Goal: Register for event/course

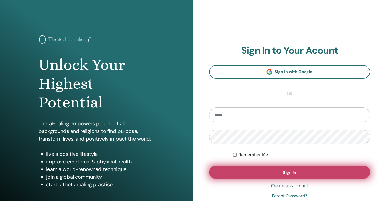
type input "**********"
click at [284, 174] on span "Sign In" at bounding box center [289, 172] width 13 height 5
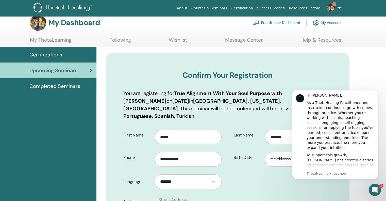
scroll to position [10, 0]
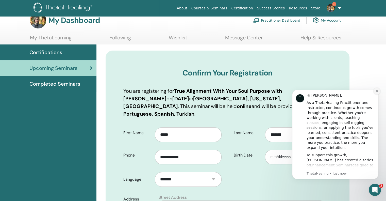
click at [377, 90] on icon "Dismiss notification" at bounding box center [377, 91] width 3 height 3
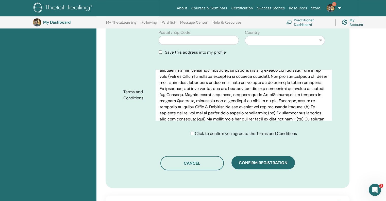
scroll to position [399, 0]
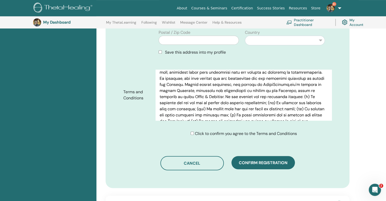
click at [362, 130] on div "**********" at bounding box center [242, 104] width 290 height 526
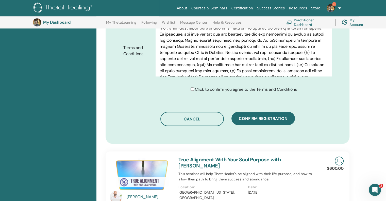
scroll to position [256, 0]
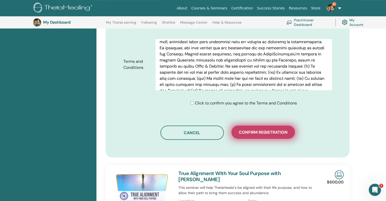
click at [267, 130] on span "Confirm registration" at bounding box center [263, 132] width 49 height 5
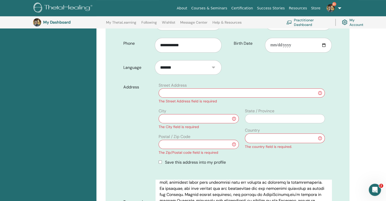
scroll to position [124, 0]
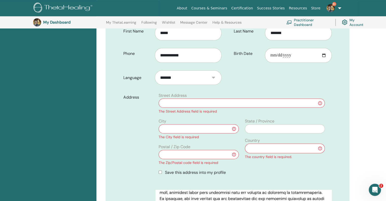
click at [211, 99] on input "text" at bounding box center [242, 103] width 166 height 9
type input "**********"
click at [182, 124] on input "text" at bounding box center [199, 128] width 80 height 9
type input "********"
click at [268, 124] on input "text" at bounding box center [285, 128] width 80 height 9
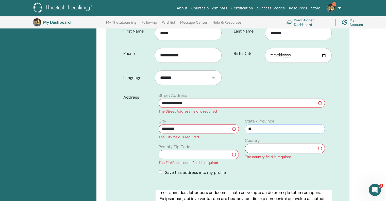
type input "**"
click at [184, 150] on input "text" at bounding box center [199, 154] width 80 height 9
type input "*****"
click at [321, 143] on select "**********" at bounding box center [285, 148] width 80 height 10
select select "*"
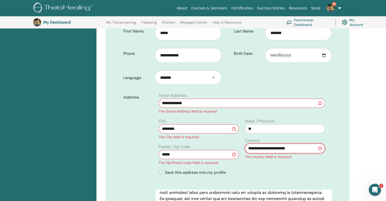
click at [245, 143] on select "**********" at bounding box center [285, 148] width 80 height 10
click at [136, 150] on div "Address" at bounding box center [138, 135] width 36 height 87
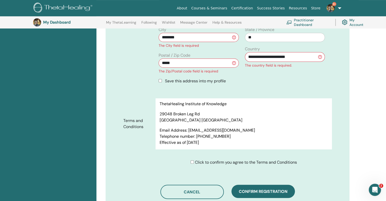
scroll to position [2549, 0]
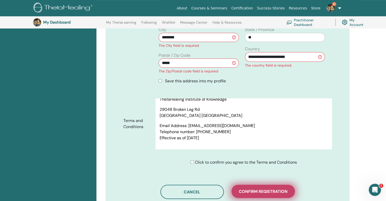
click at [255, 189] on span "Confirm registration" at bounding box center [263, 191] width 49 height 5
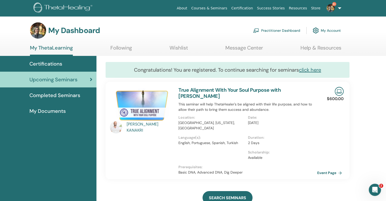
click at [326, 173] on link "Event Page" at bounding box center [331, 173] width 27 height 8
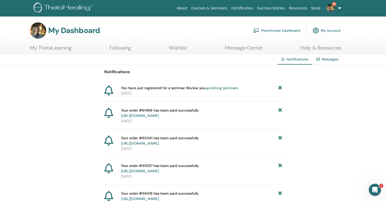
click at [215, 87] on link "upcoming seminars" at bounding box center [221, 88] width 33 height 5
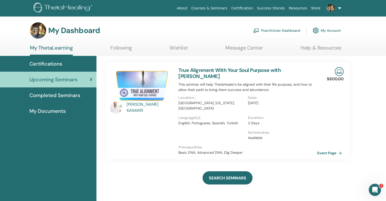
click at [276, 30] on link "Practitioner Dashboard" at bounding box center [276, 30] width 47 height 11
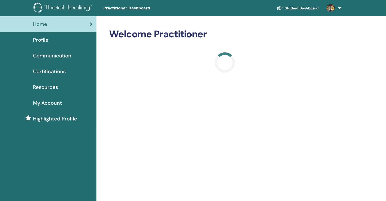
click at [293, 8] on link "Student Dashboard" at bounding box center [298, 8] width 50 height 9
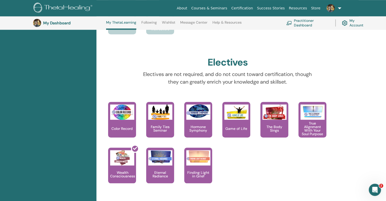
scroll to position [430, 0]
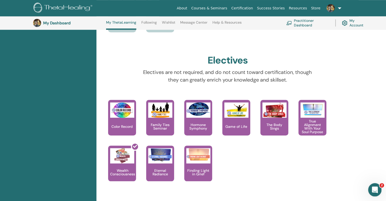
click at [375, 187] on icon "Open Intercom Messenger" at bounding box center [374, 189] width 8 height 8
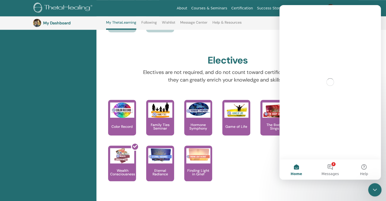
scroll to position [0, 0]
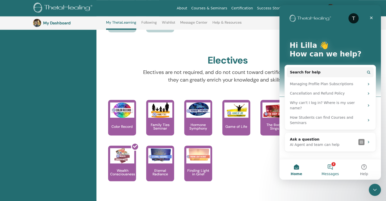
click at [331, 167] on button "2 Messages" at bounding box center [330, 169] width 34 height 20
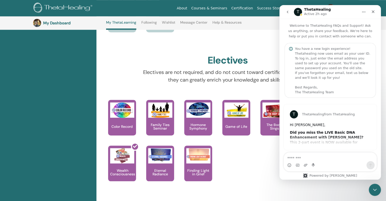
scroll to position [3, 0]
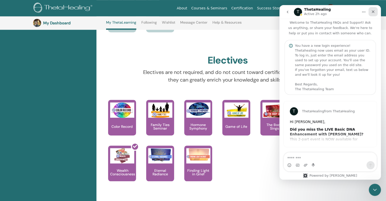
click at [373, 11] on icon "Close" at bounding box center [373, 11] width 3 height 3
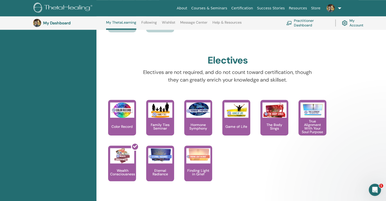
scroll to position [3, 0]
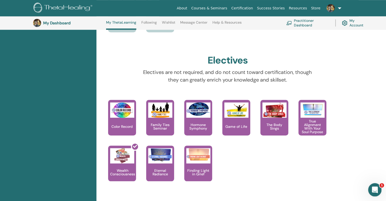
click at [376, 193] on div "Open Intercom Messenger" at bounding box center [374, 189] width 17 height 17
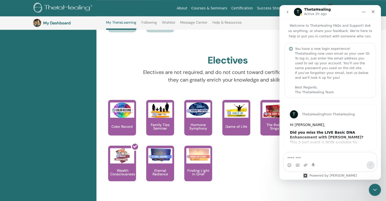
scroll to position [3, 0]
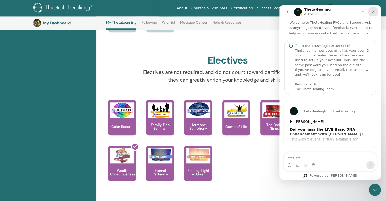
click at [373, 11] on icon "Close" at bounding box center [373, 11] width 3 height 3
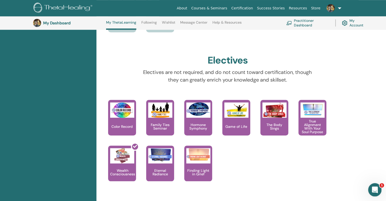
click at [373, 186] on icon "Open Intercom Messenger" at bounding box center [374, 189] width 8 height 8
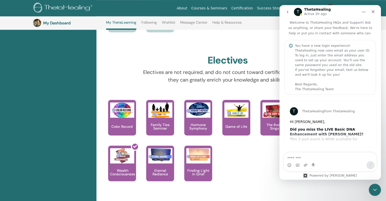
click at [320, 130] on b "Did you miss the LIVE Basic DNA Enhancement with Vianna?" at bounding box center [327, 131] width 74 height 9
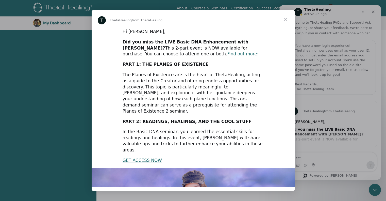
scroll to position [86, 0]
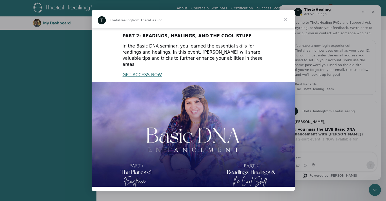
click at [287, 18] on span "Close" at bounding box center [286, 19] width 18 height 18
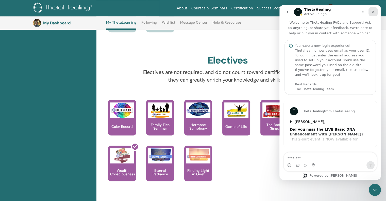
click at [374, 11] on icon "Close" at bounding box center [373, 11] width 3 height 3
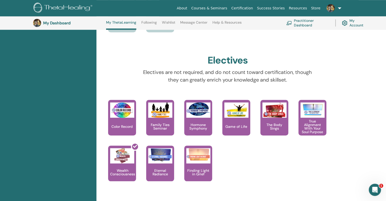
click at [191, 22] on link "Message Center" at bounding box center [193, 24] width 27 height 8
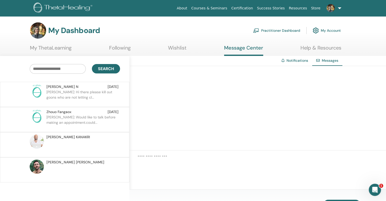
click at [50, 47] on link "My ThetaLearning" at bounding box center [51, 50] width 42 height 10
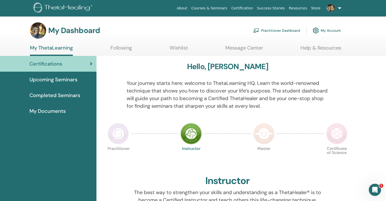
click at [119, 136] on img at bounding box center [118, 133] width 21 height 21
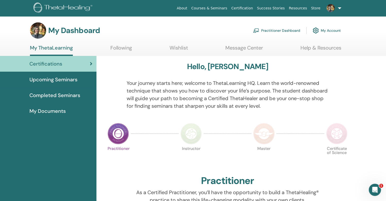
click at [59, 79] on span "Upcoming Seminars" at bounding box center [53, 80] width 48 height 8
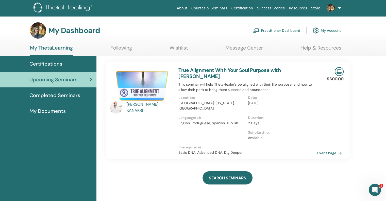
click at [340, 8] on link at bounding box center [333, 8] width 21 height 16
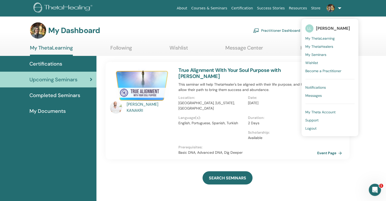
click at [312, 128] on span "Logout" at bounding box center [311, 128] width 11 height 5
